Goal: Task Accomplishment & Management: Complete application form

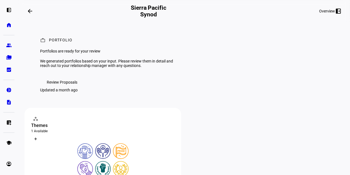
click at [66, 88] on span "Review Proposals" at bounding box center [62, 82] width 31 height 11
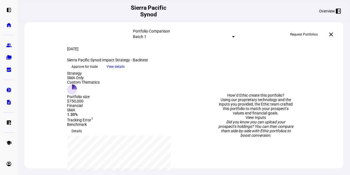
click at [125, 71] on span "View details" at bounding box center [116, 67] width 18 height 8
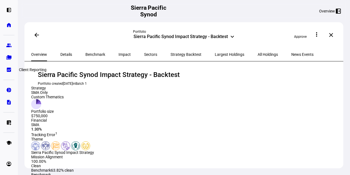
click at [9, 70] on eth-mat-symbol "bid_landscape" at bounding box center [9, 70] width 6 height 6
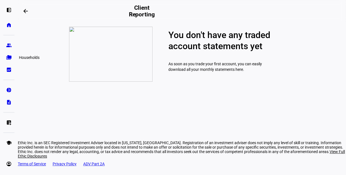
click at [9, 56] on eth-mat-symbol "folder_copy" at bounding box center [9, 58] width 6 height 6
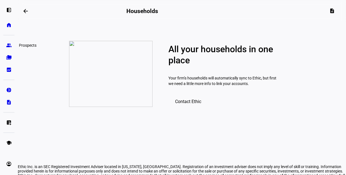
click at [11, 42] on link "group Prospects" at bounding box center [8, 45] width 11 height 11
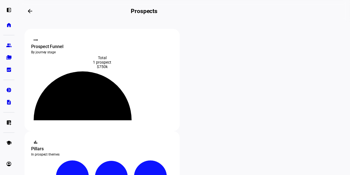
click at [102, 60] on div "1 prospect" at bounding box center [102, 62] width 142 height 4
click at [101, 109] on icon at bounding box center [83, 100] width 80 height 40
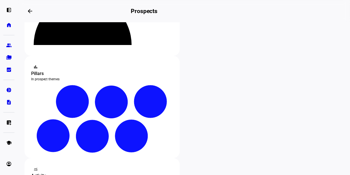
scroll to position [85, 0]
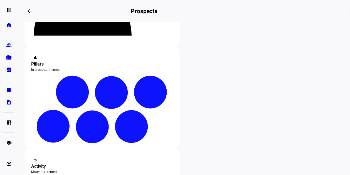
click at [194, 154] on div at bounding box center [175, 87] width 350 height 175
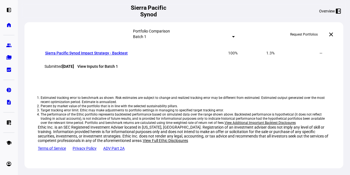
scroll to position [595, 0]
click at [110, 55] on link "Sierra Pacific Synod Impact Strategy - Backtest" at bounding box center [86, 53] width 83 height 4
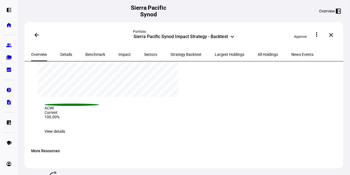
scroll to position [693, 0]
click at [322, 31] on span at bounding box center [316, 34] width 13 height 13
click at [278, 97] on div at bounding box center [175, 87] width 350 height 175
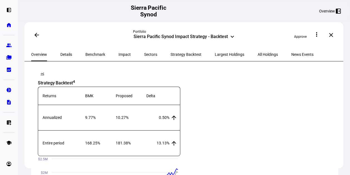
scroll to position [426, 0]
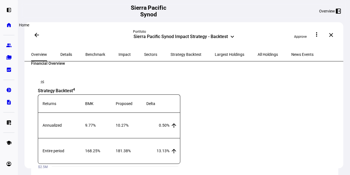
click at [9, 25] on eth-mat-symbol "home" at bounding box center [9, 25] width 6 height 6
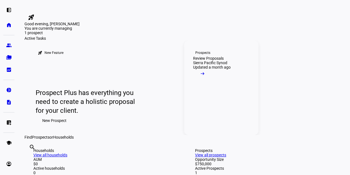
scroll to position [47, 0]
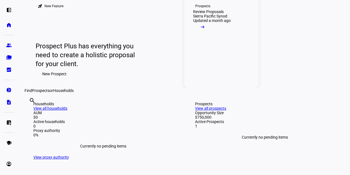
click at [204, 8] on div "Prospects" at bounding box center [202, 6] width 15 height 4
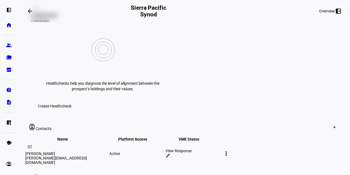
scroll to position [233, 0]
click at [230, 150] on mat-icon "more_vert" at bounding box center [226, 153] width 7 height 7
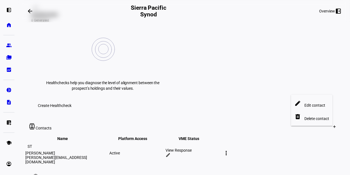
click at [268, 114] on div at bounding box center [175, 87] width 350 height 175
click at [330, 122] on div at bounding box center [334, 126] width 9 height 9
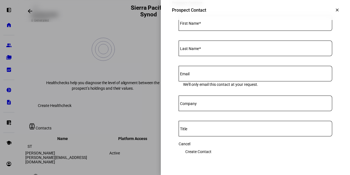
scroll to position [0, 0]
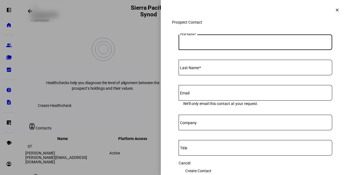
click at [237, 43] on input "First Name" at bounding box center [256, 41] width 154 height 4
type input "Elizabeth"
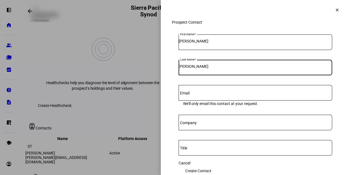
type input "Gilbert Kaetzel"
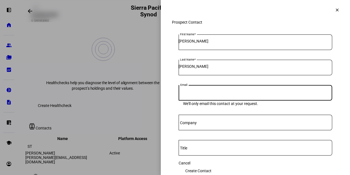
click at [213, 94] on input "Email" at bounding box center [256, 92] width 154 height 4
paste input "egkaetzel@gmail.com"
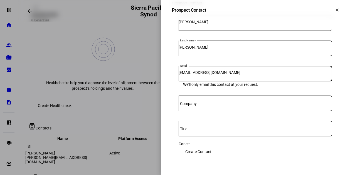
type input "egkaetzel@gmail.com"
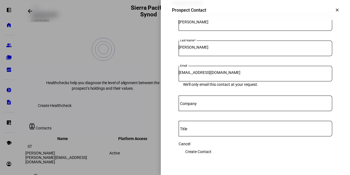
click at [238, 105] on div at bounding box center [256, 104] width 154 height 16
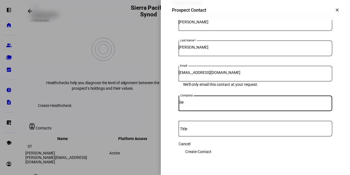
type input "Sierra Pacific Synod"
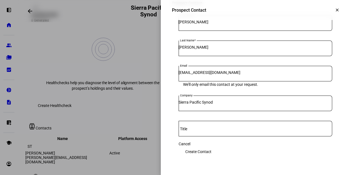
click at [211, 146] on span "Create Contact" at bounding box center [198, 151] width 26 height 11
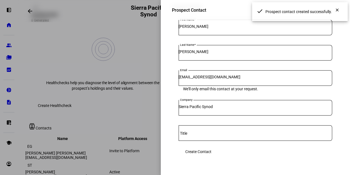
scroll to position [0, 0]
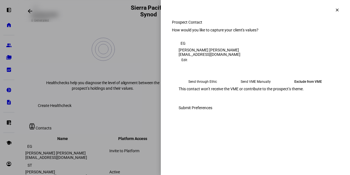
click at [335, 11] on mat-icon "clear" at bounding box center [337, 10] width 5 height 5
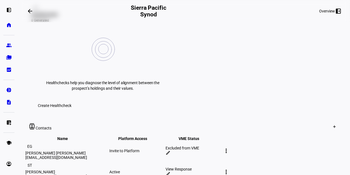
click at [164, 149] on div "Invite to Platform" at bounding box center [136, 151] width 55 height 4
